Goal: Use online tool/utility: Utilize a website feature to perform a specific function

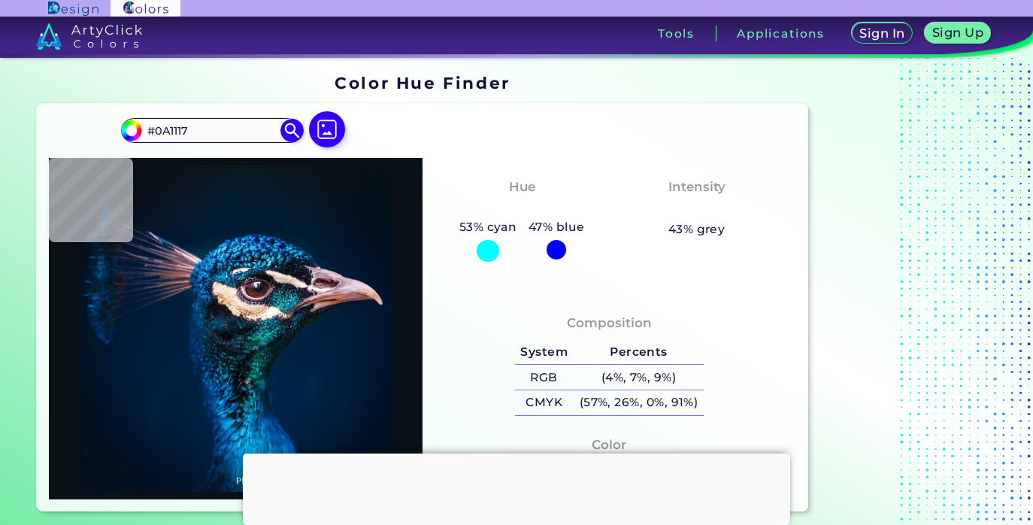
type input "#000000"
type input "#021728"
type input "#0b141b"
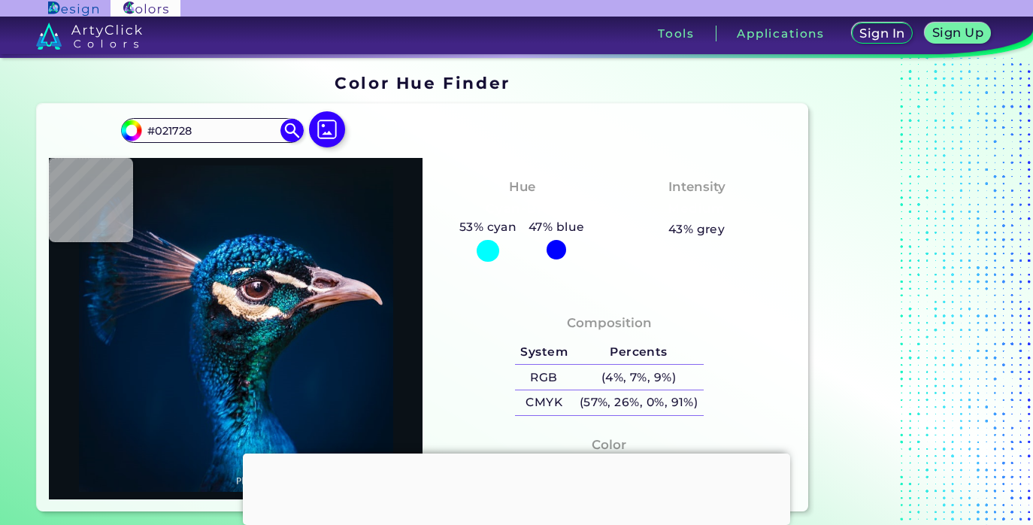
type input "#0B141B"
click at [334, 122] on img at bounding box center [327, 129] width 44 height 44
click at [0, 0] on input "file" at bounding box center [0, 0] width 0 height 0
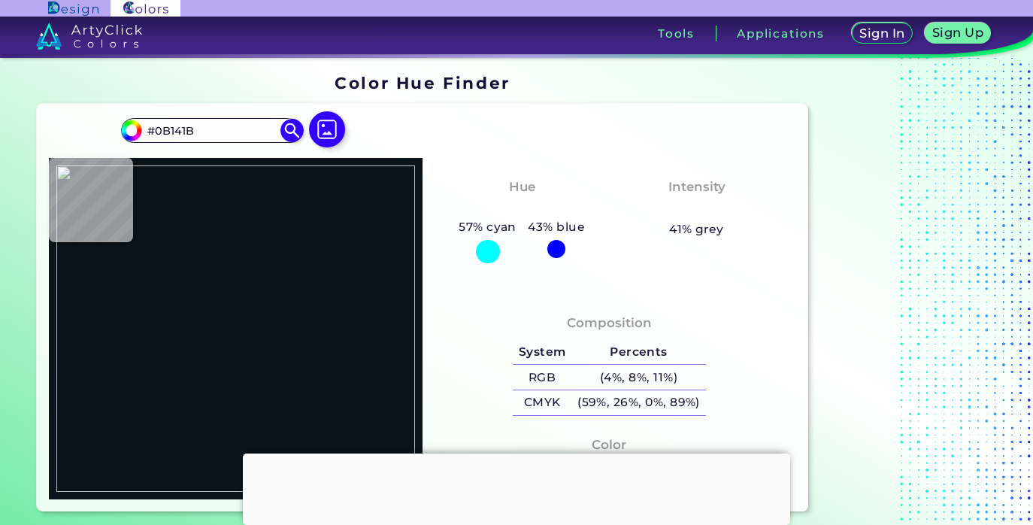
type input "#000000"
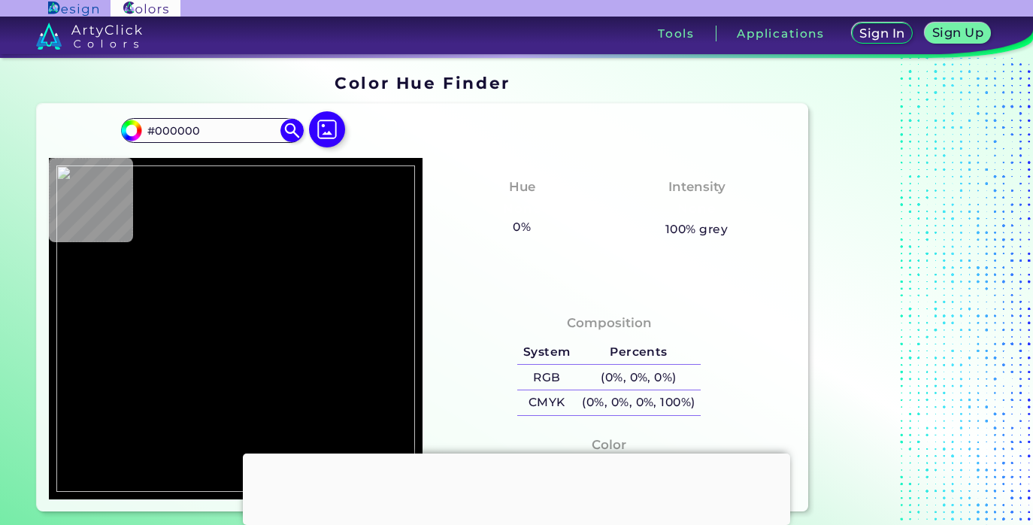
type input "#6a899d"
type input "#6A899D"
type input "#6a899e"
type input "#6A899E"
type input "#6b8a9f"
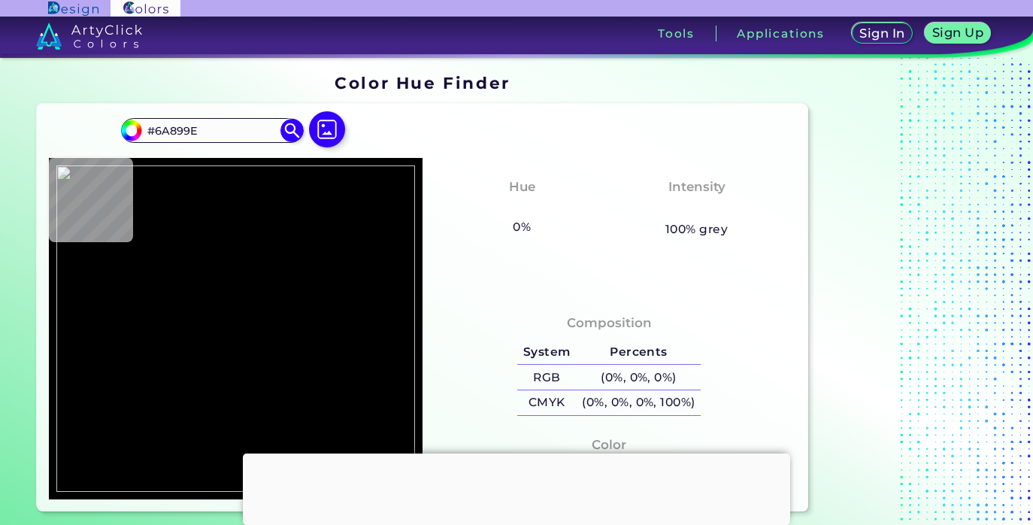
type input "#6B8A9F"
type input "#69889c"
type input "#69889C"
type input "#6a899d"
type input "#6A899D"
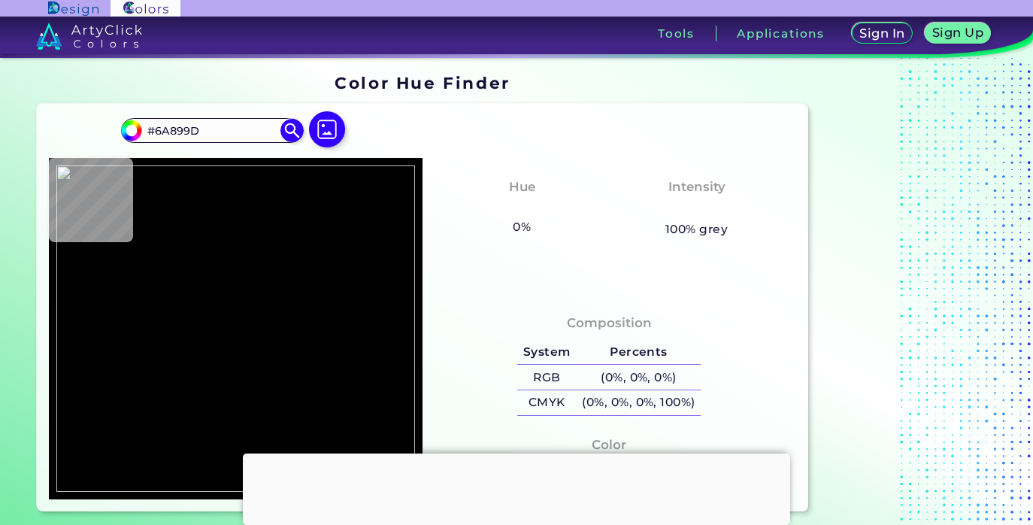
type input "#69889c"
type input "#69889C"
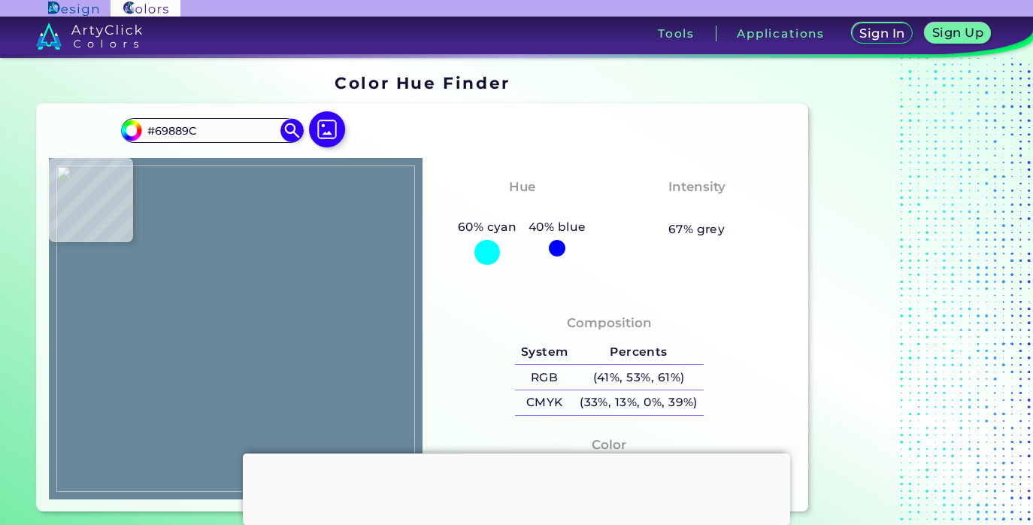
type input "#6a899d"
type input "#6A899D"
type input "#69889c"
type input "#69889C"
type input "#6a899d"
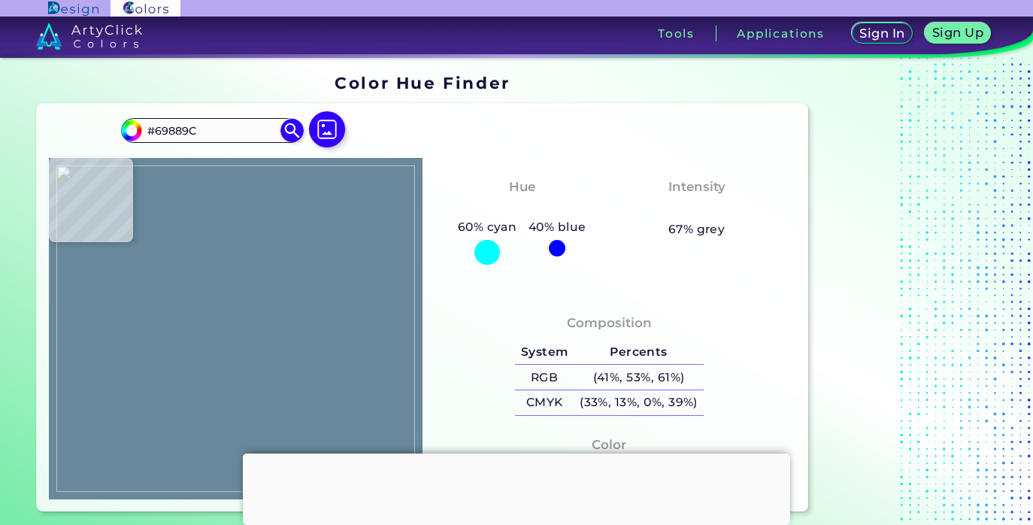
type input "#6A899D"
type input "#69889d"
type input "#69889D"
type input "#68879c"
type input "#68879C"
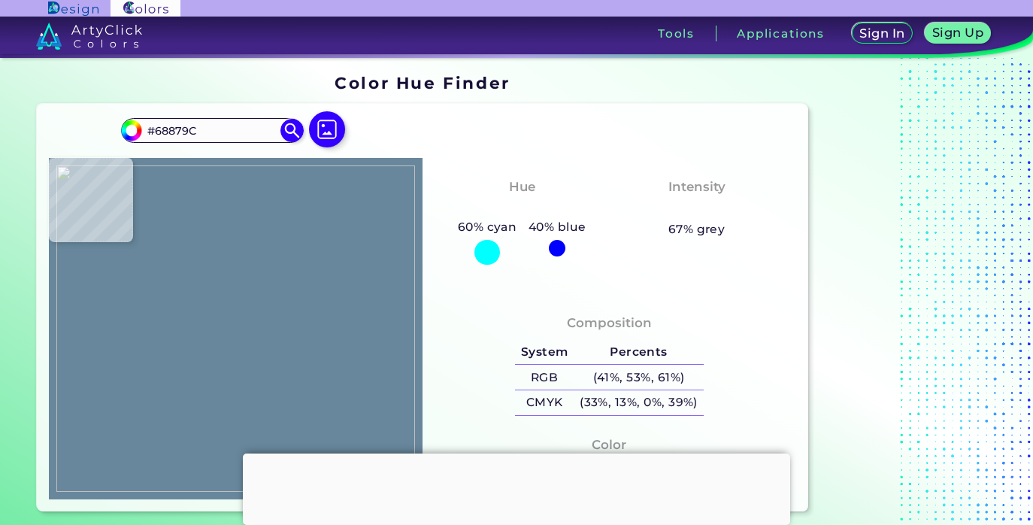
type input "#69889d"
type input "#69889D"
type input "#6a899e"
type input "#6A899E"
type input "#69889d"
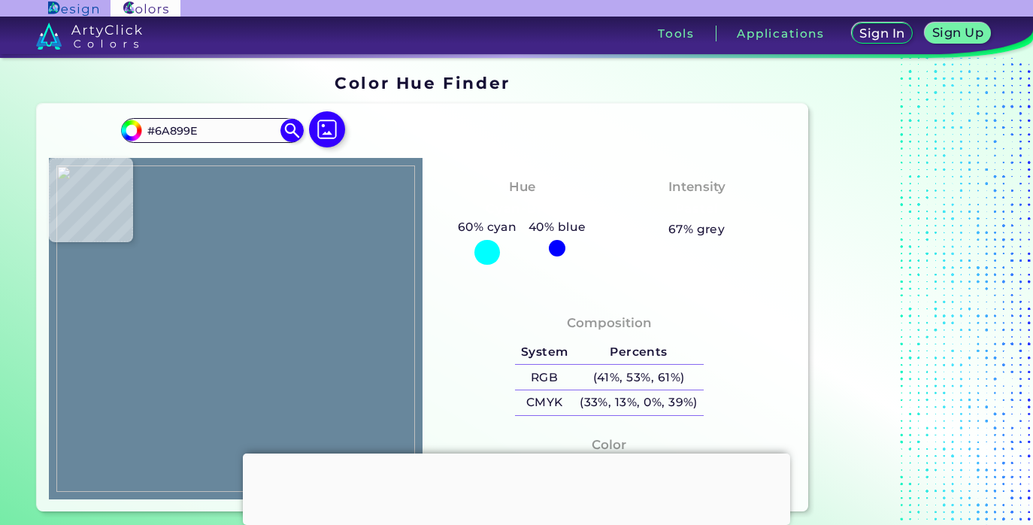
type input "#69889D"
type input "#6a899d"
type input "#6A899D"
click at [255, 274] on img at bounding box center [235, 328] width 358 height 326
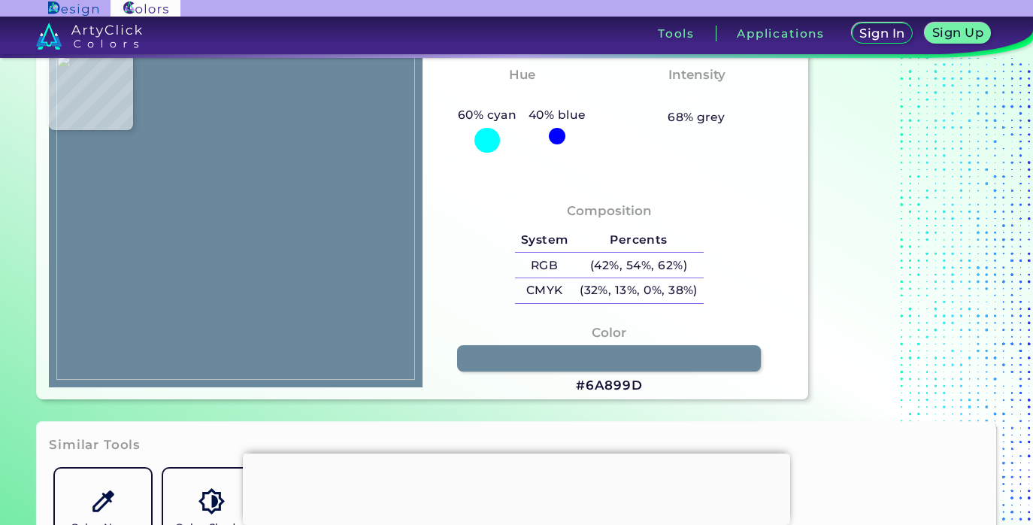
scroll to position [119, 0]
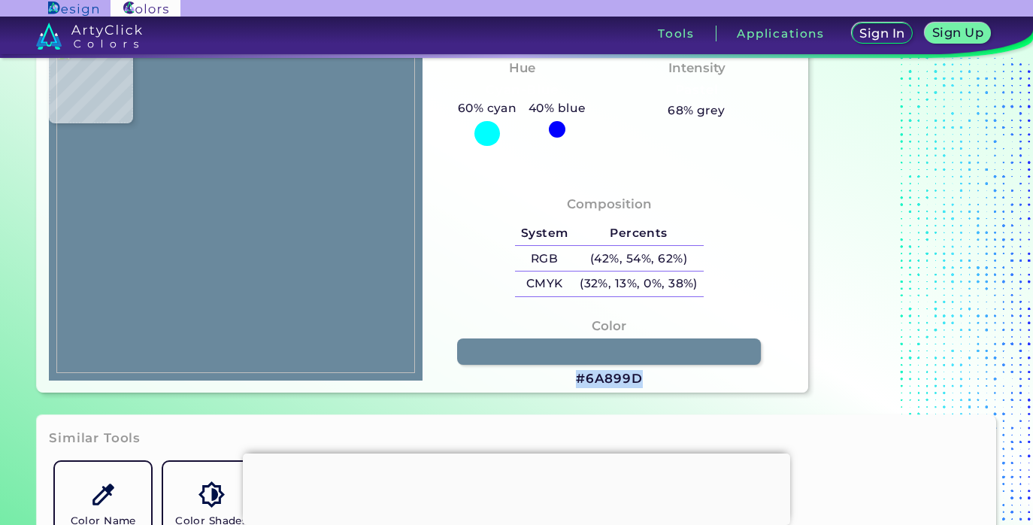
drag, startPoint x: 646, startPoint y: 377, endPoint x: 572, endPoint y: 377, distance: 74.4
click at [572, 377] on div "Color #6A899D" at bounding box center [608, 352] width 349 height 87
copy h3 "#6A899D"
click at [649, 383] on div "Color #6A899D" at bounding box center [608, 352] width 349 height 87
drag, startPoint x: 651, startPoint y: 383, endPoint x: 587, endPoint y: 379, distance: 64.0
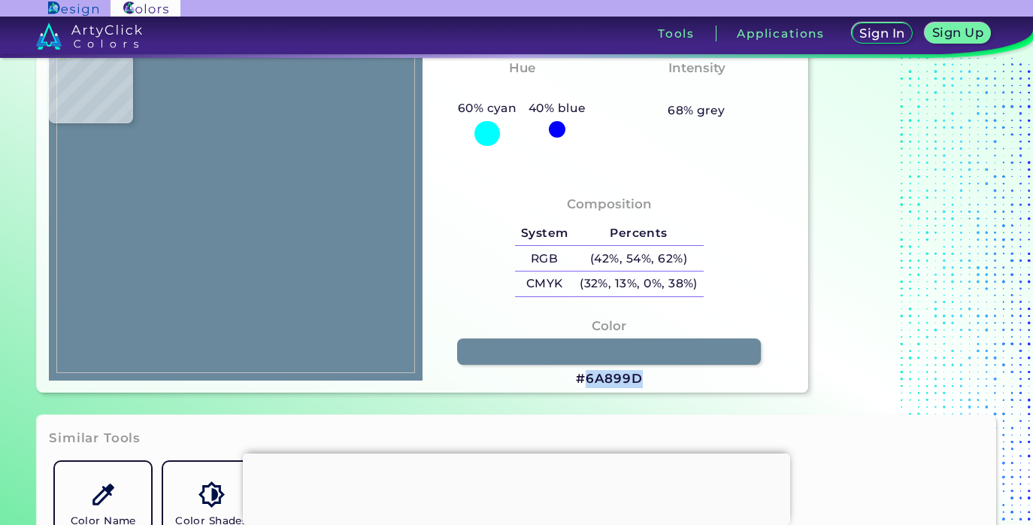
click at [587, 379] on div "Color #6A899D" at bounding box center [608, 352] width 349 height 87
copy h3 "6A899D"
